Goal: Task Accomplishment & Management: Manage account settings

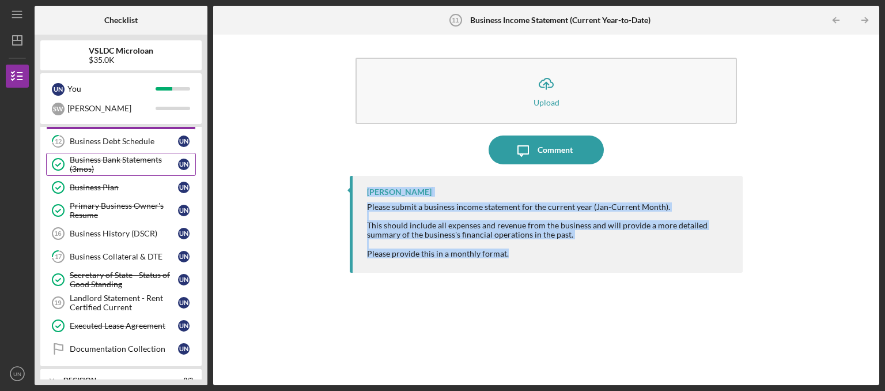
scroll to position [174, 0]
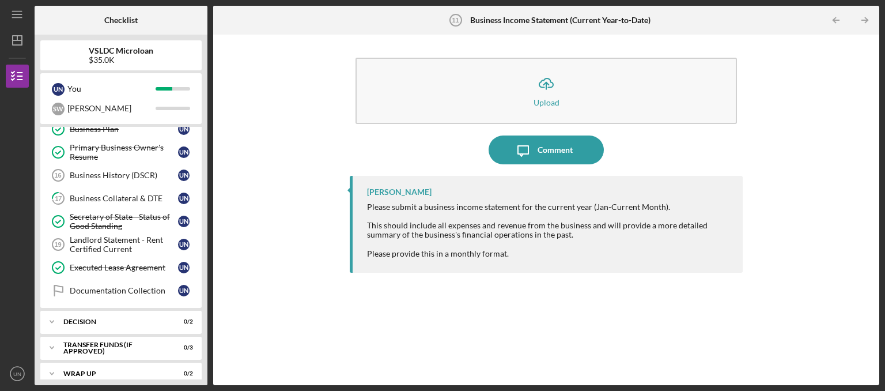
click at [278, 210] on div "Icon/Upload Upload Icon/Message Comment [PERSON_NAME] Please submit a business …" at bounding box center [546, 209] width 655 height 339
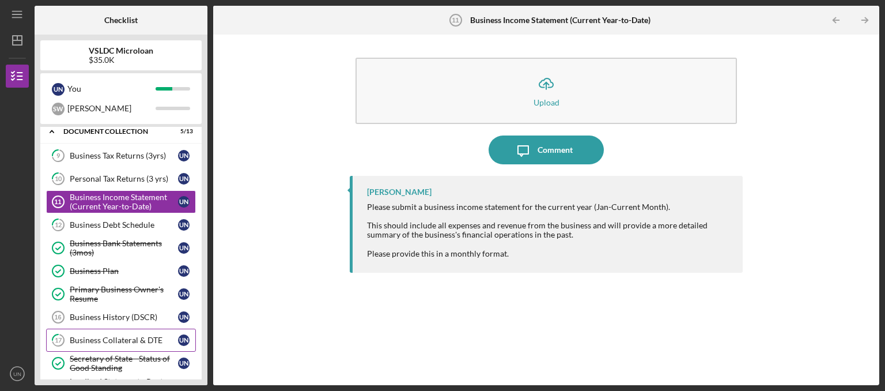
scroll to position [0, 0]
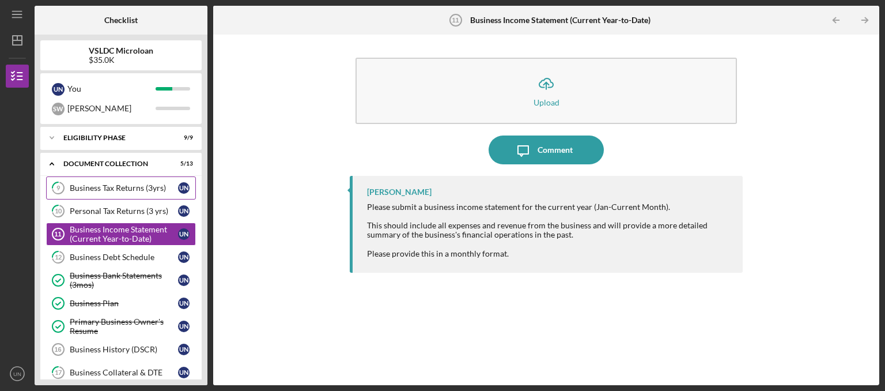
click at [116, 192] on div "Business Tax Returns (3yrs)" at bounding box center [124, 187] width 108 height 9
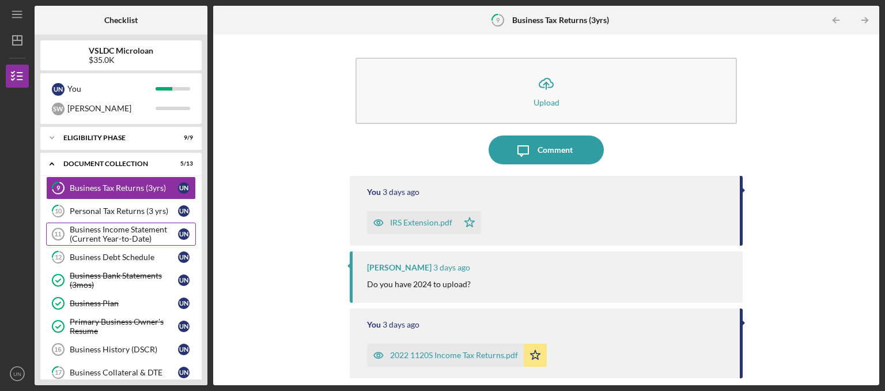
click at [81, 232] on div "Business Income Statement (Current Year-to-Date)" at bounding box center [124, 234] width 108 height 18
